Goal: Task Accomplishment & Management: Manage account settings

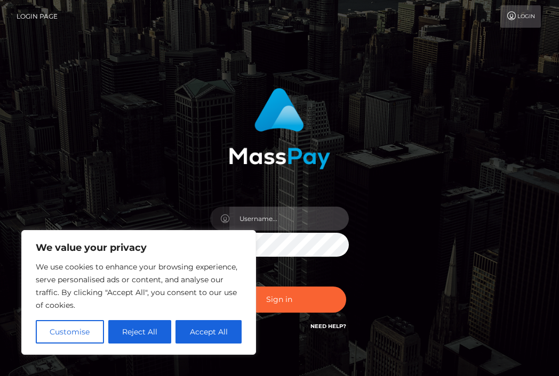
click at [278, 212] on input "text" at bounding box center [288, 219] width 119 height 24
type input "s"
type input "marahleemarie"
click at [213, 287] on button "Sign in" at bounding box center [279, 300] width 133 height 26
